Goal: Transaction & Acquisition: Book appointment/travel/reservation

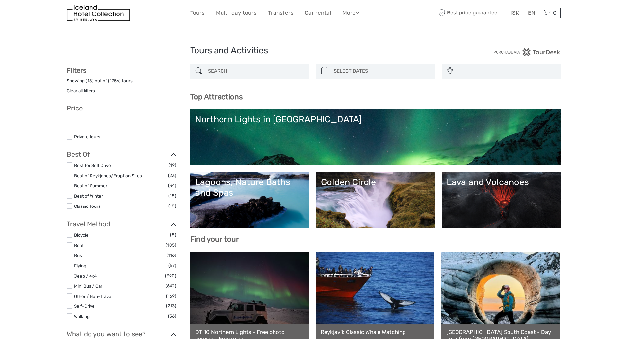
select select
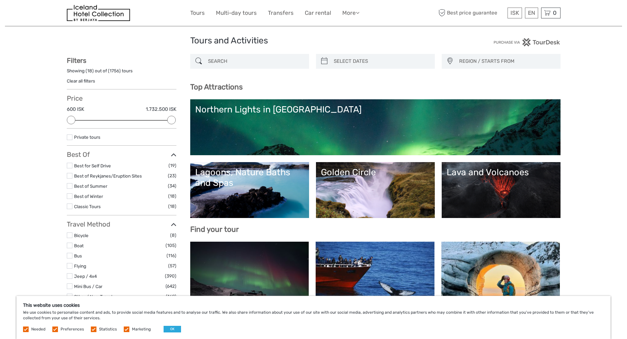
scroll to position [10, 0]
click at [49, 21] on header "ISK ISK € $ £ EN English Español Deutsch Tours Multi-day tours Transfers Car re…" at bounding box center [313, 13] width 617 height 26
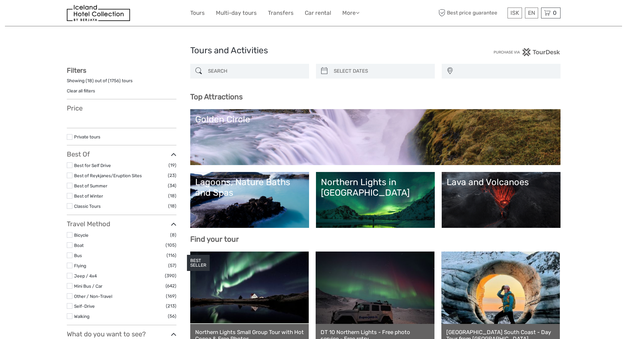
drag, startPoint x: 0, startPoint y: 0, endPoint x: 526, endPoint y: 125, distance: 540.4
click at [414, 142] on link "Golden Circle" at bounding box center [375, 137] width 360 height 46
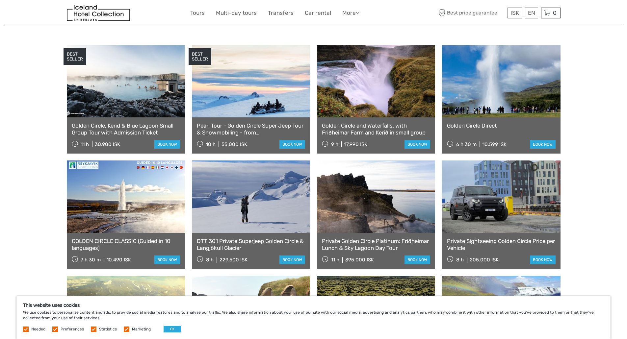
scroll to position [334, 0]
click at [305, 200] on link at bounding box center [251, 196] width 118 height 72
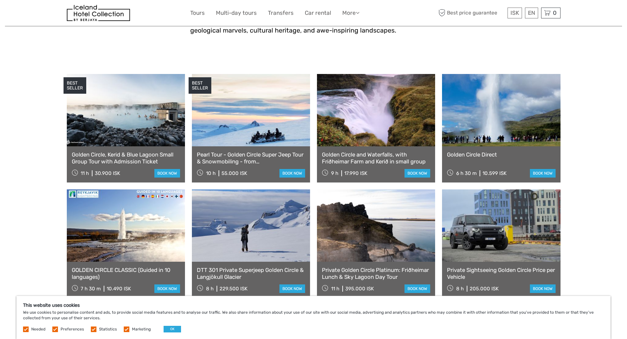
scroll to position [303, 0]
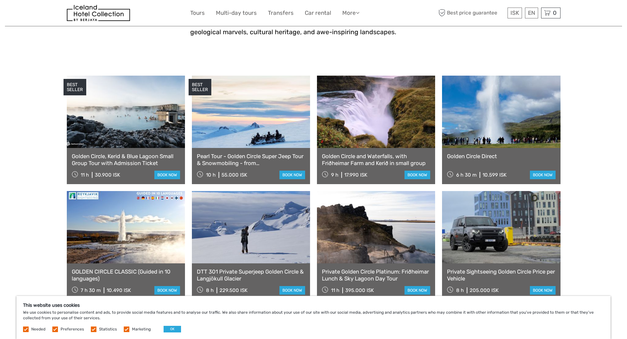
click at [91, 133] on link at bounding box center [126, 112] width 118 height 72
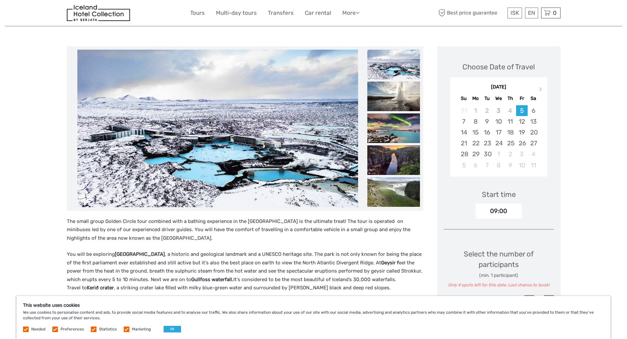
scroll to position [64, 0]
click at [541, 90] on span "Next Month" at bounding box center [541, 91] width 0 height 10
click at [541, 89] on span "Next Month" at bounding box center [541, 91] width 0 height 10
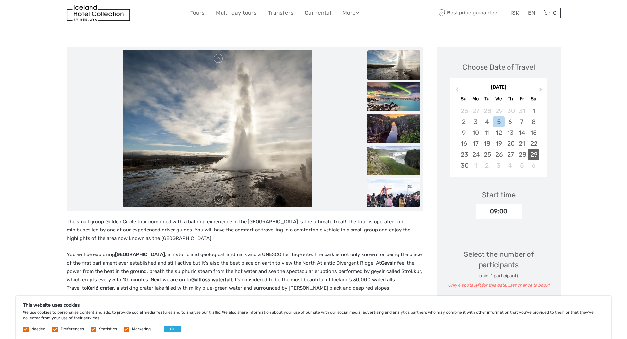
click at [537, 156] on div "29" at bounding box center [534, 154] width 12 height 11
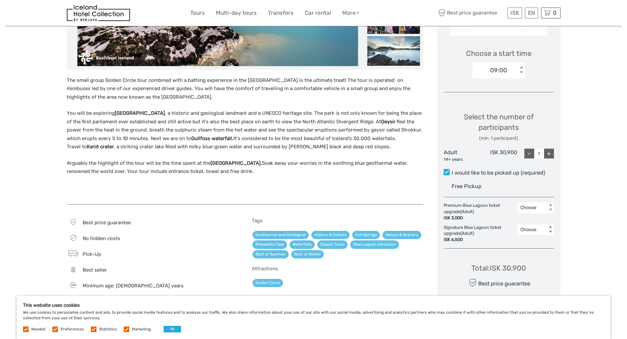
scroll to position [206, 0]
click at [549, 154] on div "+" at bounding box center [549, 153] width 10 height 10
type input "2"
click at [545, 245] on div "2" at bounding box center [535, 247] width 30 height 11
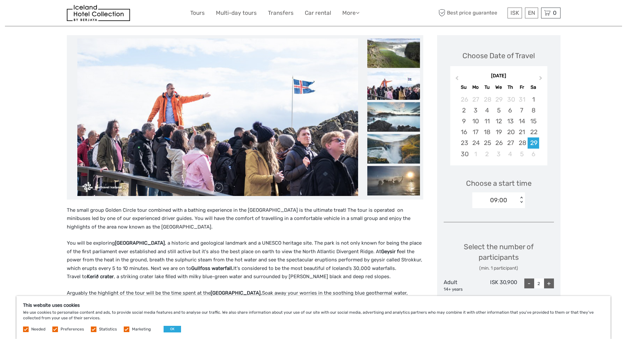
scroll to position [0, 0]
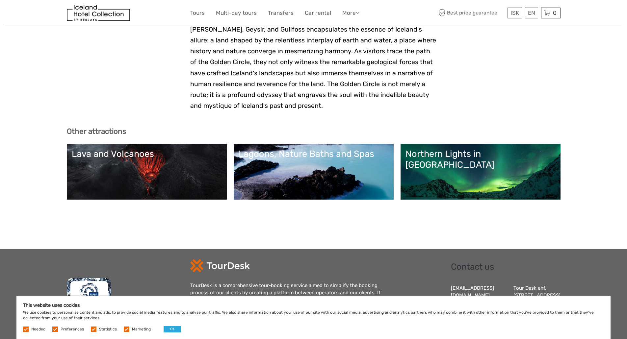
scroll to position [1946, 0]
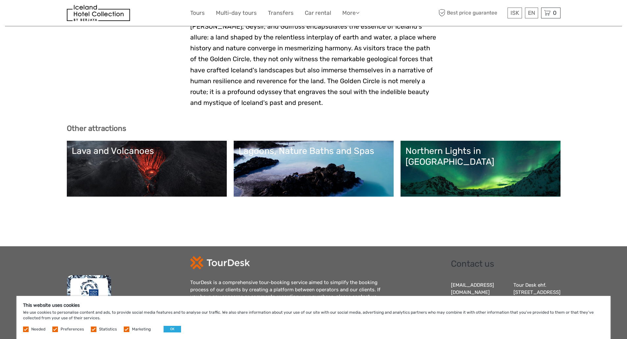
click at [443, 146] on link "Northern Lights in [GEOGRAPHIC_DATA]" at bounding box center [480, 169] width 150 height 46
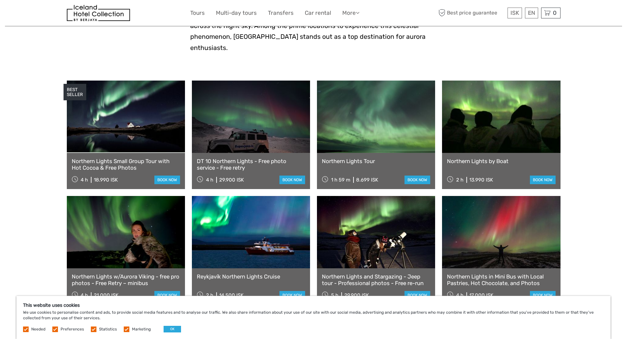
scroll to position [189, 0]
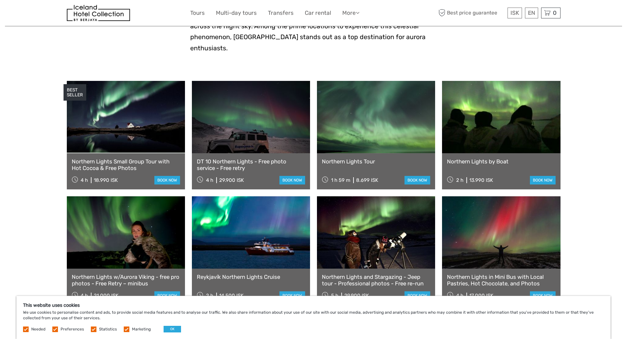
click at [150, 81] on link at bounding box center [126, 117] width 118 height 72
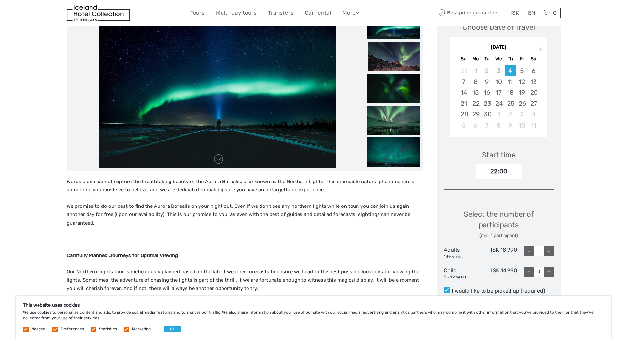
scroll to position [88, 0]
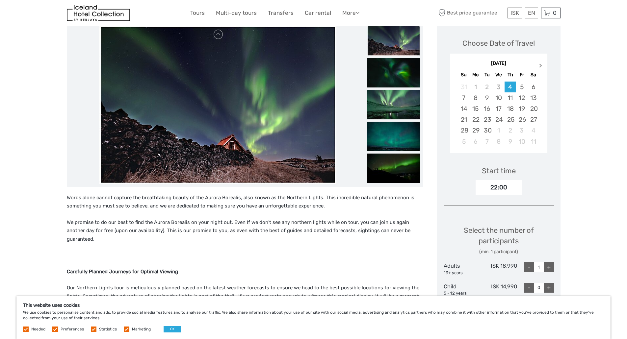
click at [541, 65] on span "Next Month" at bounding box center [541, 67] width 0 height 10
click at [534, 129] on div "29" at bounding box center [534, 130] width 12 height 11
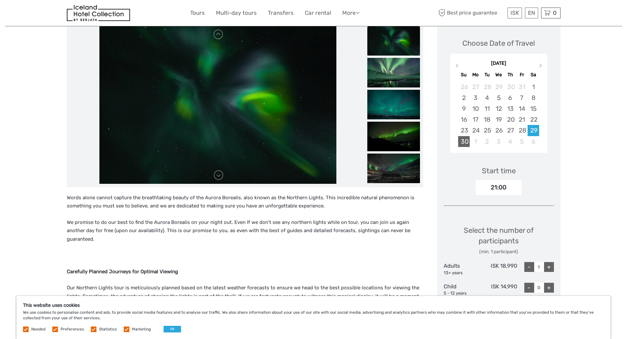
click at [467, 146] on div "30" at bounding box center [464, 141] width 12 height 11
click at [217, 177] on link at bounding box center [218, 175] width 11 height 11
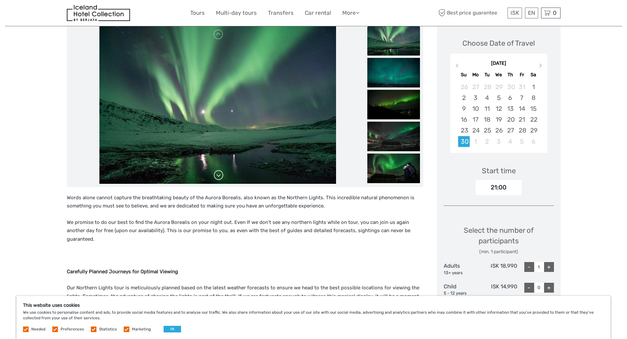
click at [217, 177] on link at bounding box center [218, 175] width 11 height 11
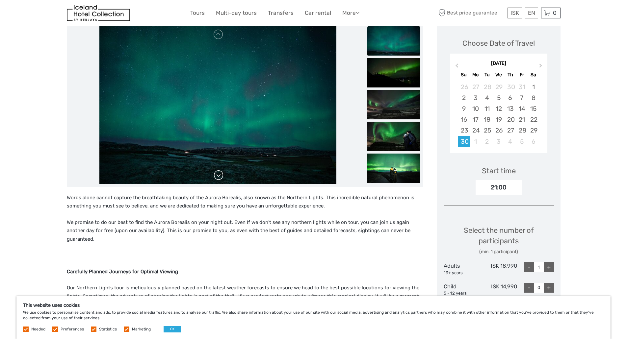
click at [217, 177] on link at bounding box center [218, 175] width 11 height 11
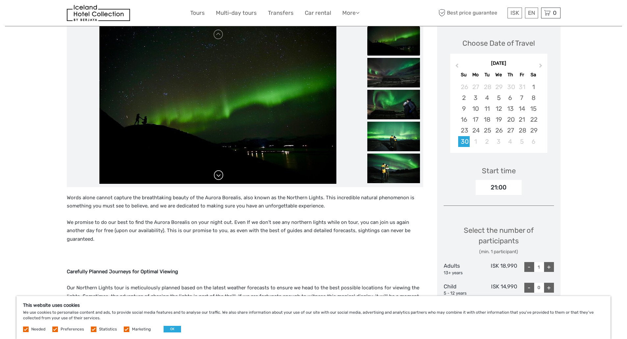
click at [217, 177] on link at bounding box center [218, 175] width 11 height 11
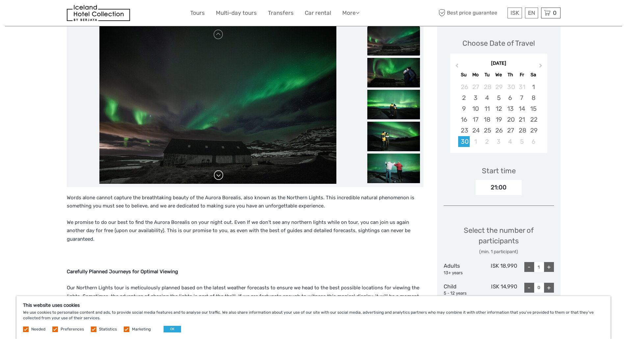
click at [217, 177] on link at bounding box center [218, 175] width 11 height 11
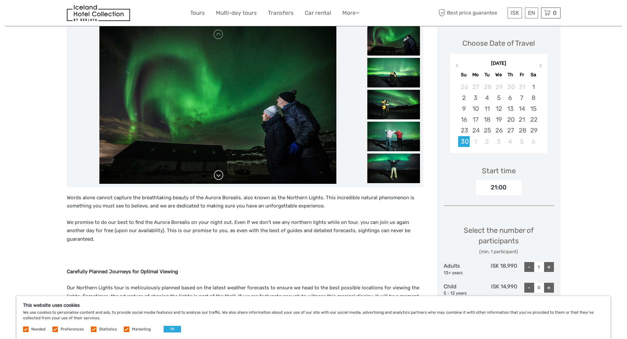
click at [217, 177] on link at bounding box center [218, 175] width 11 height 11
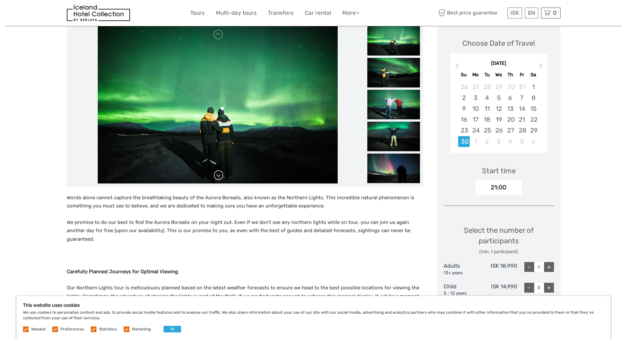
click at [217, 177] on link at bounding box center [218, 175] width 11 height 11
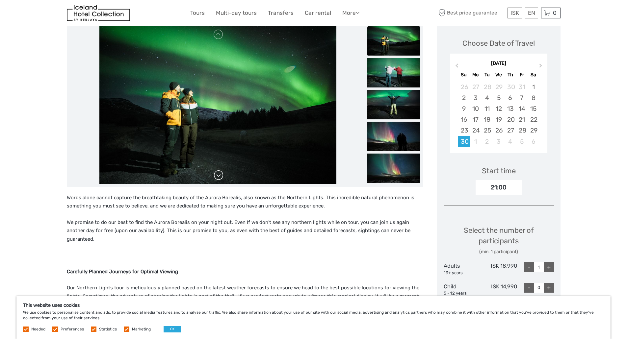
click at [217, 177] on link at bounding box center [218, 175] width 11 height 11
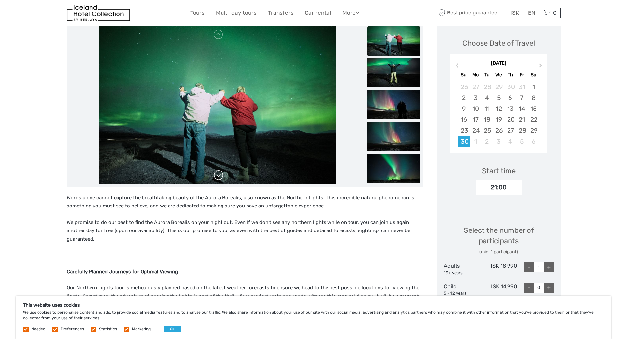
click at [217, 177] on link at bounding box center [218, 175] width 11 height 11
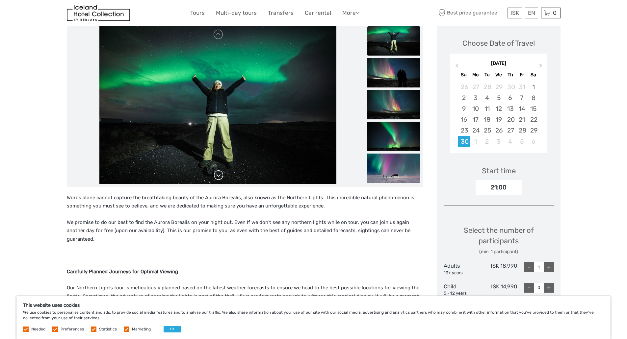
click at [217, 177] on link at bounding box center [218, 175] width 11 height 11
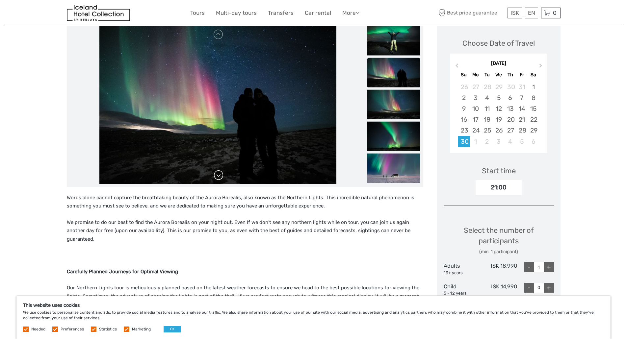
click at [217, 177] on link at bounding box center [218, 175] width 11 height 11
